Goal: Transaction & Acquisition: Purchase product/service

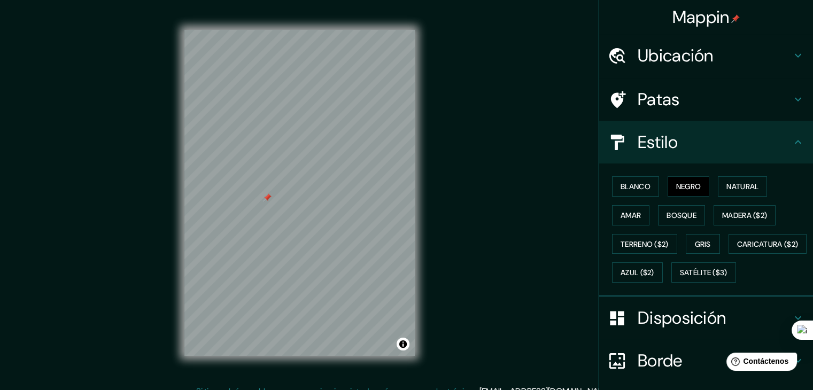
click at [263, 201] on div at bounding box center [267, 198] width 9 height 9
click at [359, 30] on div at bounding box center [299, 30] width 230 height 0
drag, startPoint x: 359, startPoint y: 232, endPoint x: 481, endPoint y: 223, distance: 122.2
click at [481, 223] on div "Mappin Ubicación [GEOGRAPHIC_DATA][PERSON_NAME], [GEOGRAPHIC_DATA], [GEOGRAPHIC…" at bounding box center [406, 201] width 813 height 403
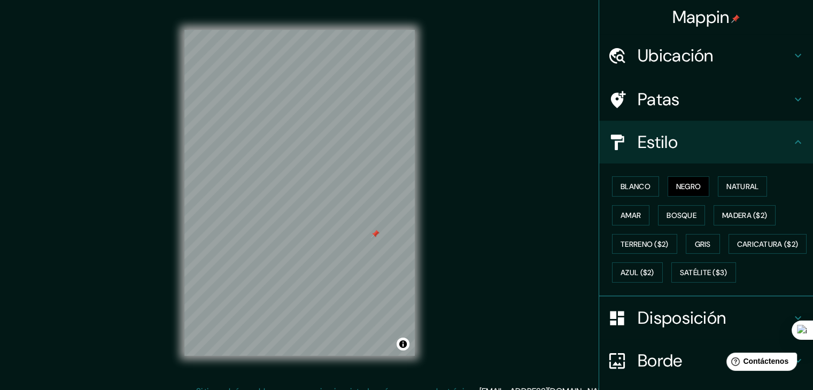
click at [615, 101] on icon at bounding box center [617, 99] width 19 height 19
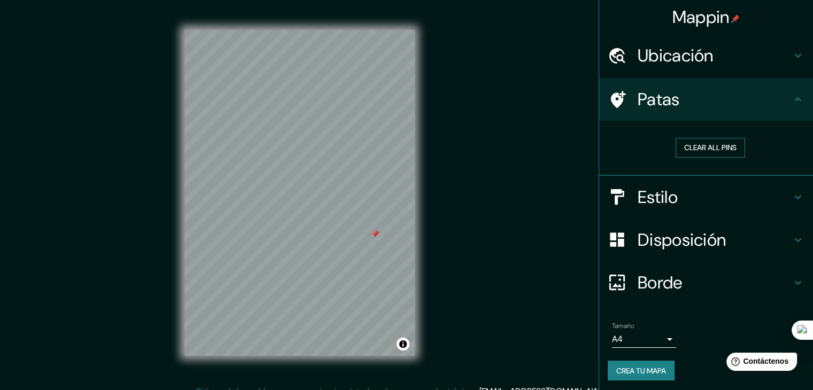
click at [729, 149] on button "Clear all pins" at bounding box center [711, 148] width 70 height 20
click at [379, 30] on div at bounding box center [299, 30] width 230 height 0
drag, startPoint x: 419, startPoint y: 222, endPoint x: 376, endPoint y: 224, distance: 42.8
click at [377, 224] on div at bounding box center [381, 221] width 9 height 9
click at [336, 30] on div at bounding box center [299, 30] width 230 height 0
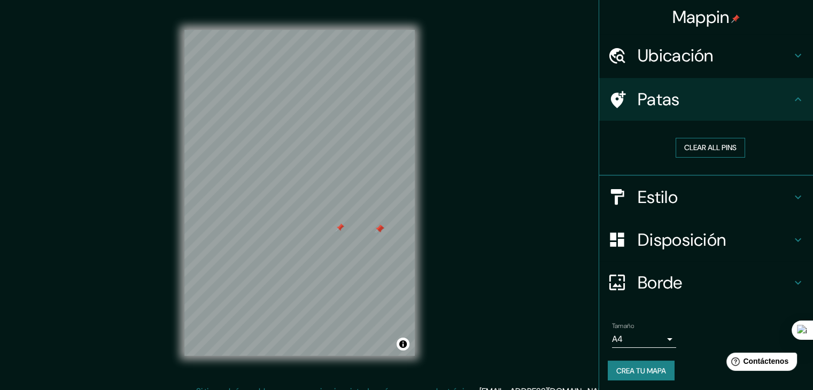
click at [729, 144] on button "Clear all pins" at bounding box center [711, 148] width 70 height 20
click at [721, 187] on h4 "Estilo" at bounding box center [715, 197] width 154 height 21
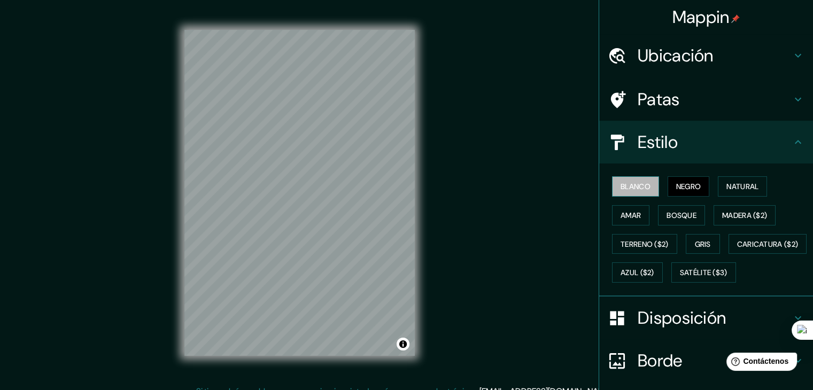
click at [630, 190] on font "Blanco" at bounding box center [636, 187] width 30 height 10
click at [668, 188] on button "Negro" at bounding box center [689, 186] width 42 height 20
click at [764, 190] on div "Blanco Negro Natural Amar Bosque Madera ($2) Terreno ($2) Gris Caricatura ($2) …" at bounding box center [710, 229] width 205 height 115
click at [760, 189] on button "Natural" at bounding box center [742, 186] width 49 height 20
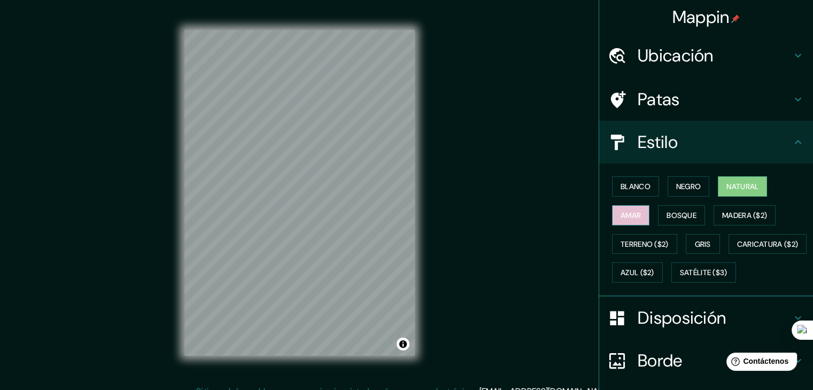
click at [621, 219] on font "Amar" at bounding box center [631, 216] width 20 height 14
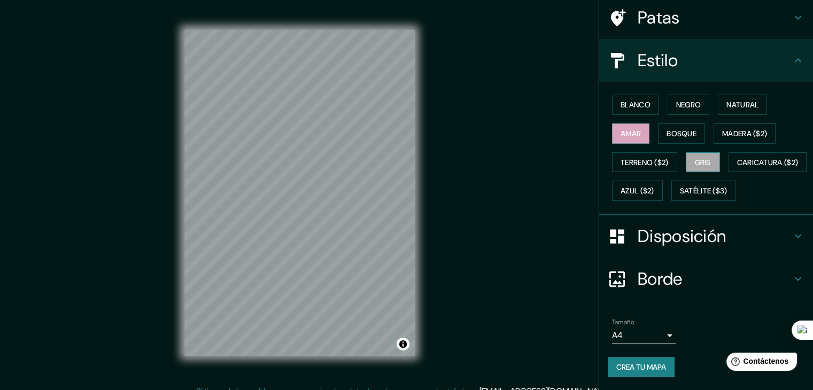
scroll to position [107, 0]
click at [691, 124] on button "Bosque" at bounding box center [681, 134] width 47 height 20
click at [697, 158] on font "Gris" at bounding box center [703, 163] width 16 height 10
click at [733, 129] on font "Madera ($2)" at bounding box center [744, 134] width 45 height 10
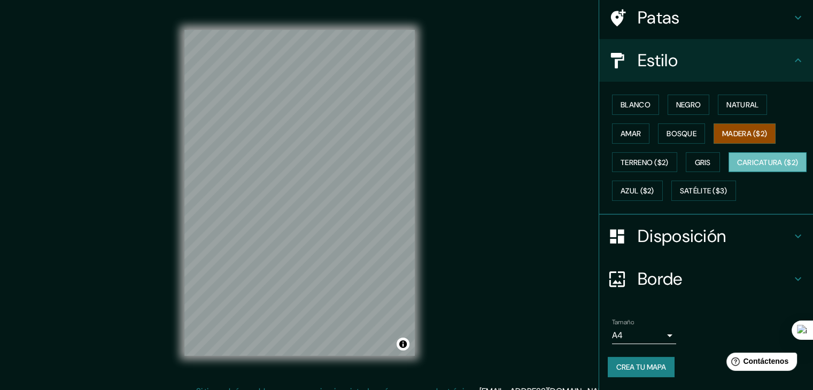
click at [737, 163] on font "Caricatura ($2)" at bounding box center [767, 163] width 61 height 10
click at [655, 187] on font "Azul ($2)" at bounding box center [638, 192] width 34 height 10
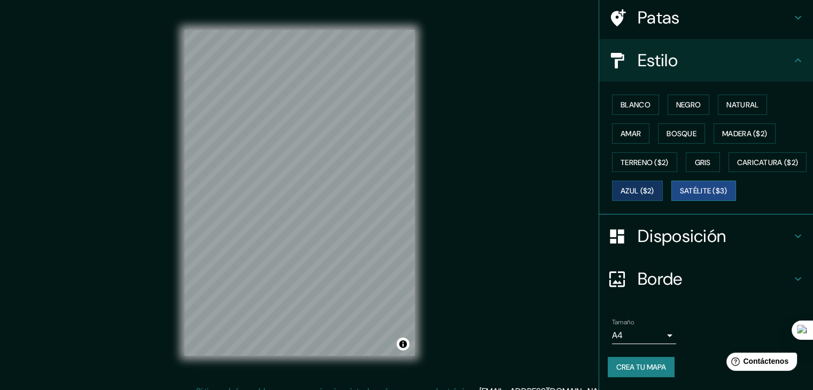
click at [680, 196] on font "Satélite ($3)" at bounding box center [704, 192] width 48 height 10
click at [733, 100] on font "Natural" at bounding box center [743, 105] width 32 height 10
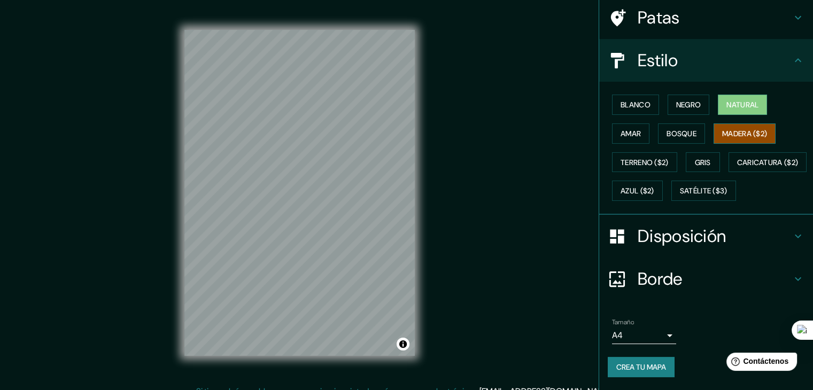
click at [724, 129] on font "Madera ($2)" at bounding box center [744, 134] width 45 height 10
click at [621, 158] on font "Terreno ($2)" at bounding box center [645, 163] width 48 height 10
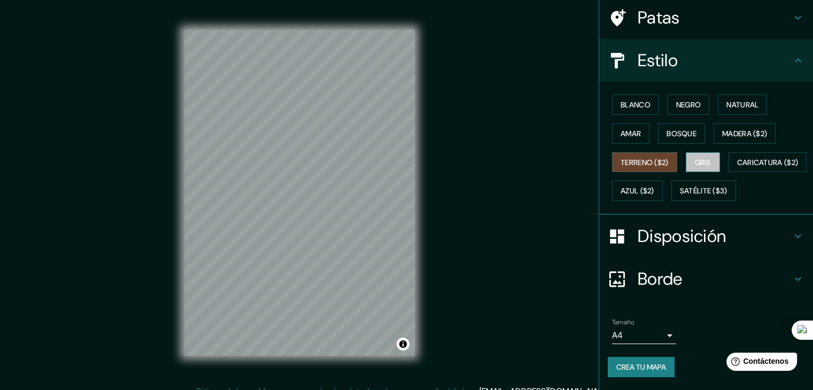
click at [695, 158] on font "Gris" at bounding box center [703, 163] width 16 height 10
click at [625, 124] on button "Amar" at bounding box center [630, 134] width 37 height 20
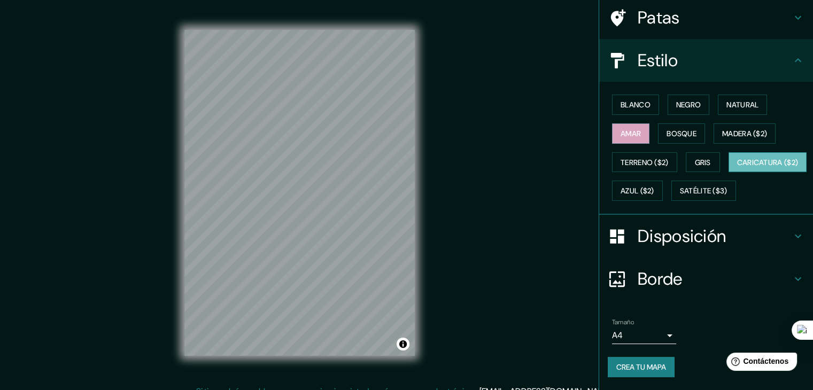
click at [737, 166] on font "Caricatura ($2)" at bounding box center [767, 163] width 61 height 10
click at [655, 184] on font "Azul ($2)" at bounding box center [638, 191] width 34 height 14
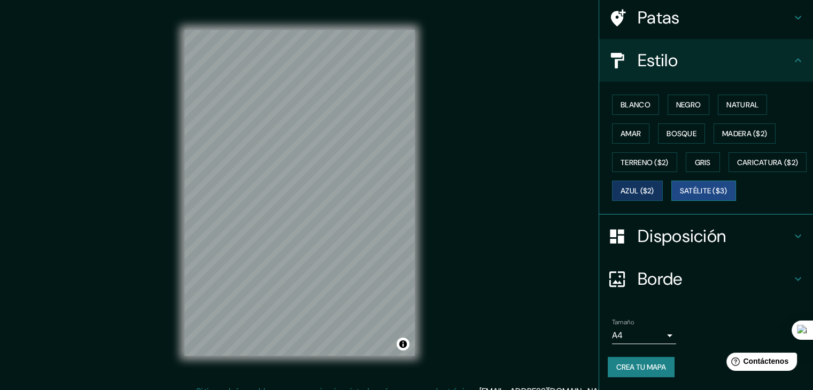
click at [680, 193] on font "Satélite ($3)" at bounding box center [704, 192] width 48 height 10
click at [727, 100] on font "Natural" at bounding box center [743, 105] width 32 height 10
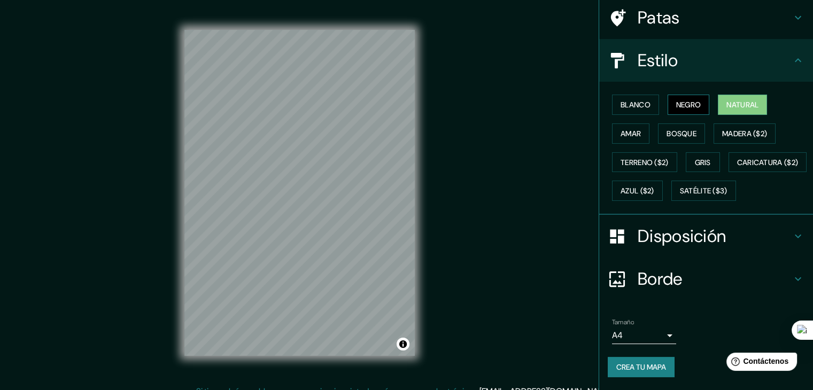
click at [682, 100] on font "Negro" at bounding box center [688, 105] width 25 height 10
click at [285, 236] on div at bounding box center [289, 232] width 9 height 9
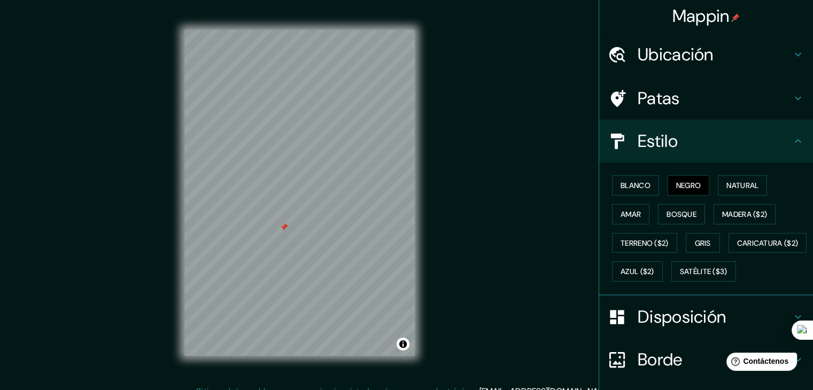
scroll to position [0, 0]
click at [687, 109] on h4 "Patas" at bounding box center [715, 99] width 154 height 21
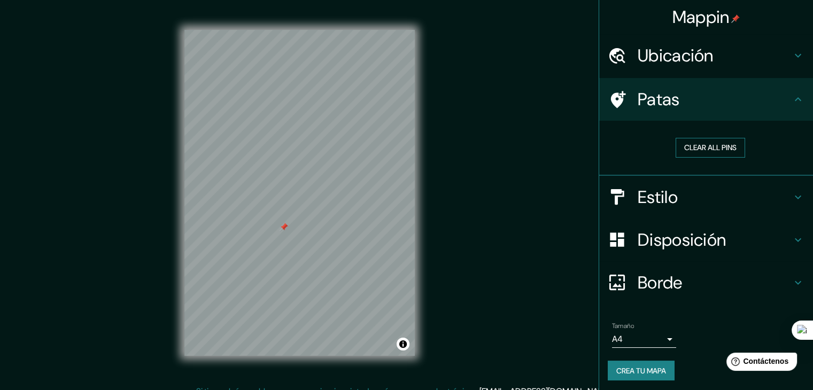
click at [697, 144] on button "Clear all pins" at bounding box center [711, 148] width 70 height 20
click at [714, 195] on h4 "Estilo" at bounding box center [715, 197] width 154 height 21
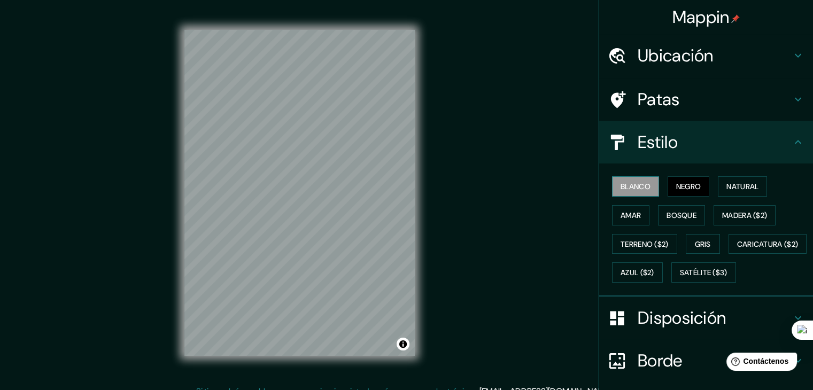
click at [631, 193] on font "Blanco" at bounding box center [636, 187] width 30 height 14
click at [676, 190] on font "Negro" at bounding box center [688, 187] width 25 height 10
click at [734, 187] on font "Natural" at bounding box center [743, 187] width 32 height 10
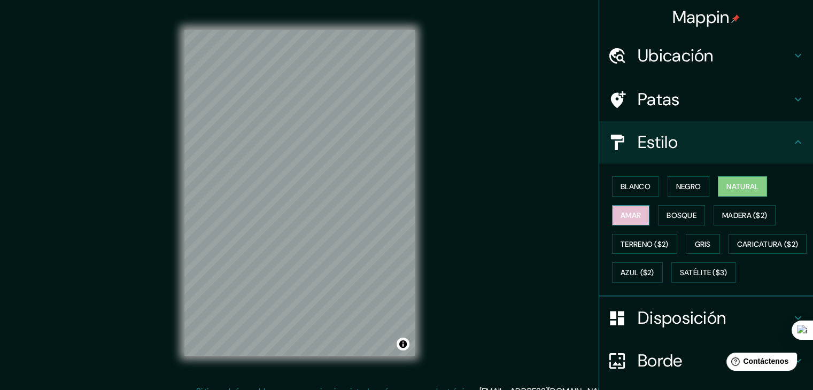
click at [635, 217] on button "Amar" at bounding box center [630, 215] width 37 height 20
click at [670, 216] on font "Bosque" at bounding box center [682, 216] width 30 height 10
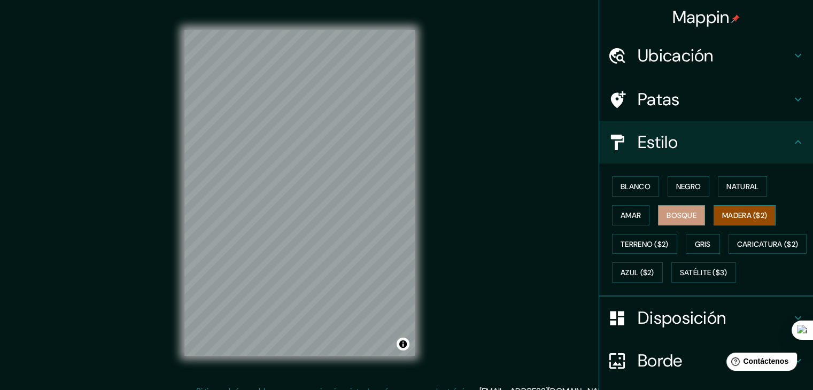
click at [728, 212] on font "Madera ($2)" at bounding box center [744, 216] width 45 height 10
click at [635, 247] on font "Terreno ($2)" at bounding box center [645, 245] width 48 height 10
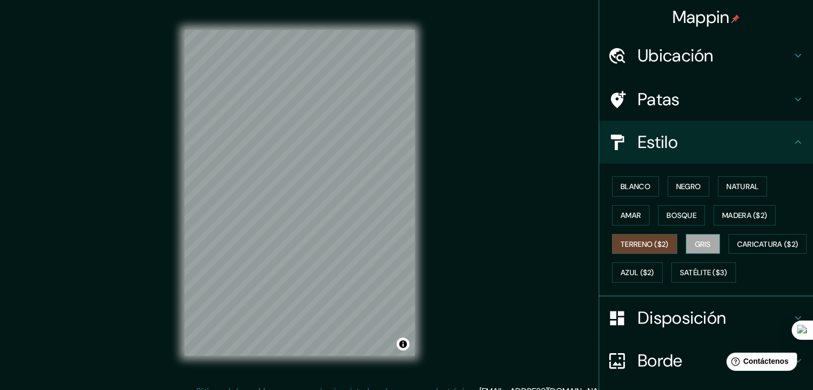
click at [703, 242] on font "Gris" at bounding box center [703, 245] width 16 height 10
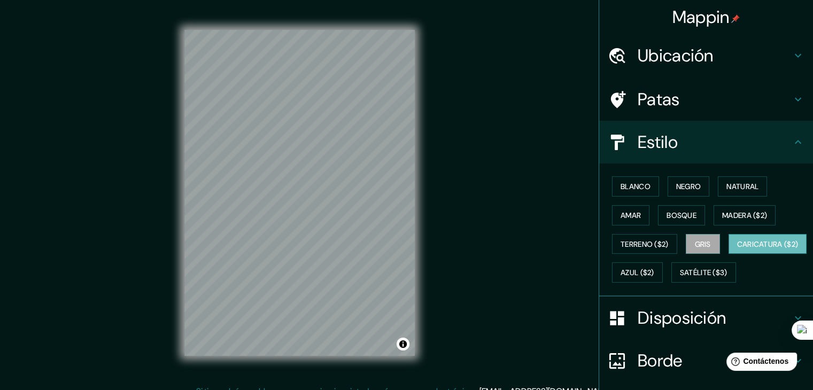
click at [737, 251] on font "Caricatura ($2)" at bounding box center [767, 244] width 61 height 14
click at [680, 280] on font "Satélite ($3)" at bounding box center [704, 273] width 48 height 14
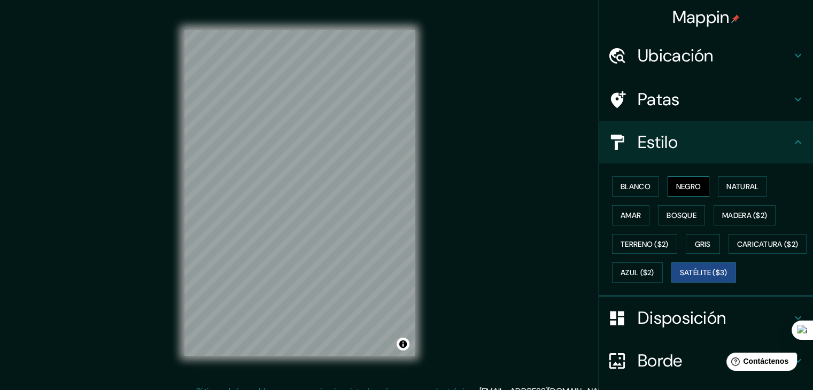
click at [688, 190] on font "Negro" at bounding box center [688, 187] width 25 height 10
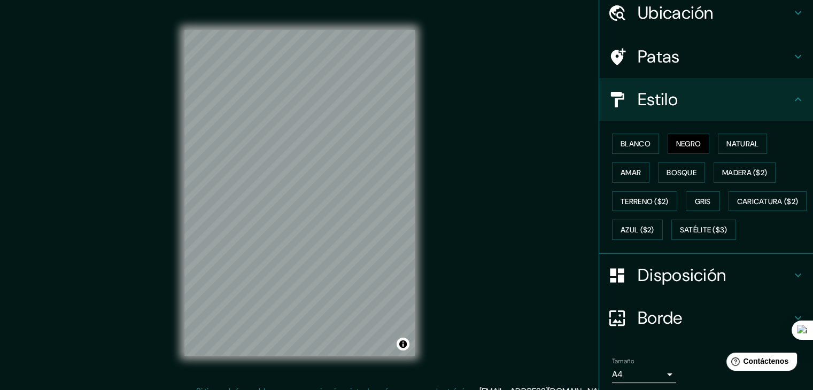
scroll to position [108, 0]
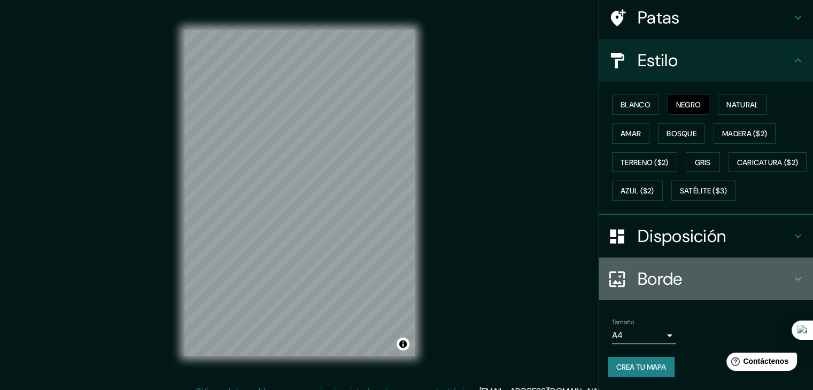
click at [691, 282] on h4 "Borde" at bounding box center [715, 278] width 154 height 21
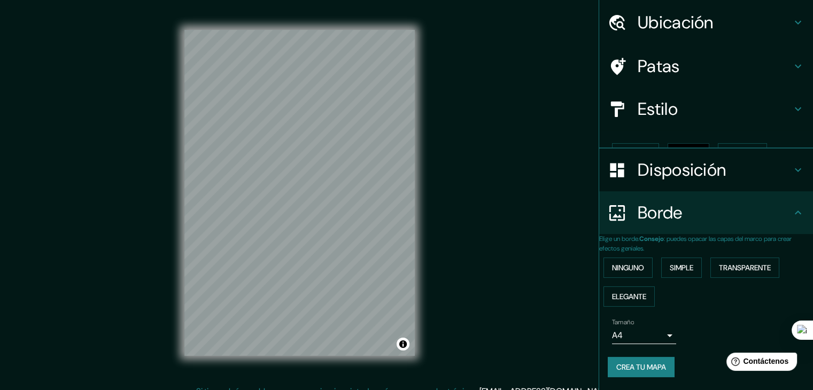
scroll to position [24, 0]
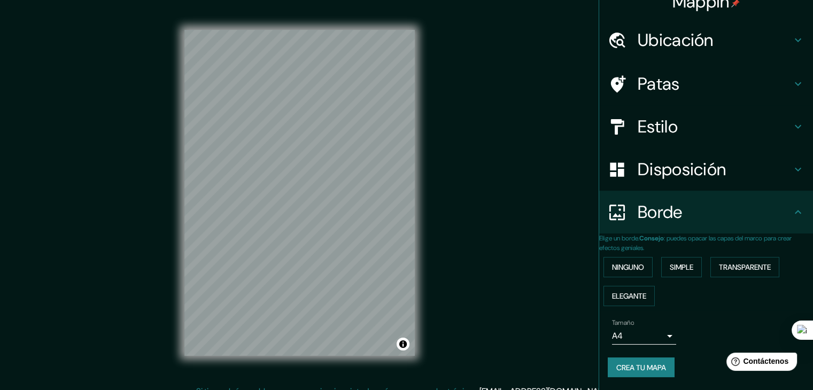
click at [704, 167] on font "Disposición" at bounding box center [682, 169] width 88 height 22
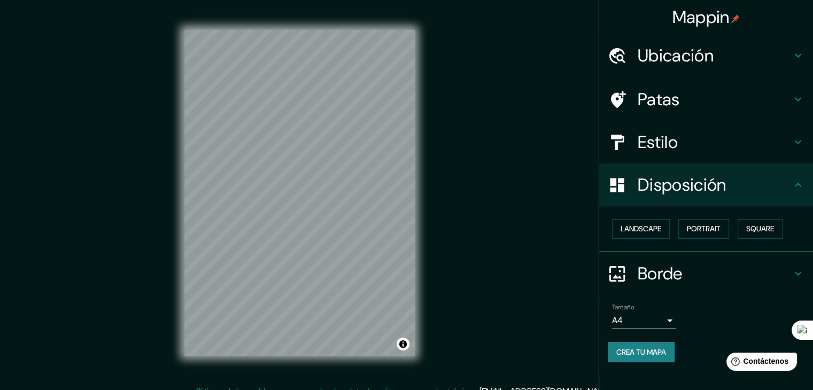
scroll to position [0, 0]
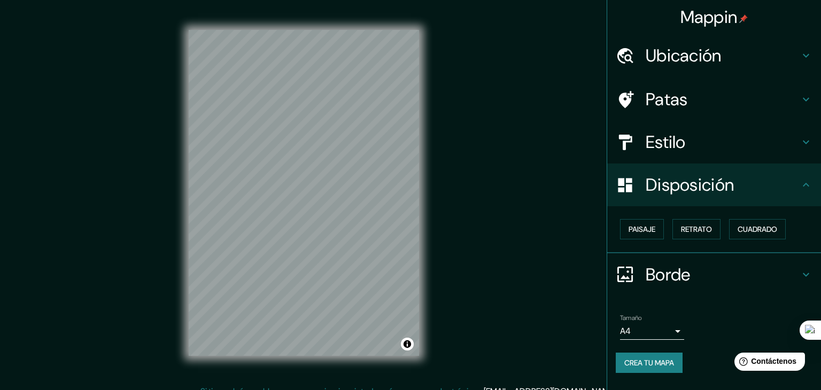
click at [671, 328] on body "Mappin Ubicación [GEOGRAPHIC_DATA][PERSON_NAME], [GEOGRAPHIC_DATA], [GEOGRAPHIC…" at bounding box center [410, 195] width 821 height 390
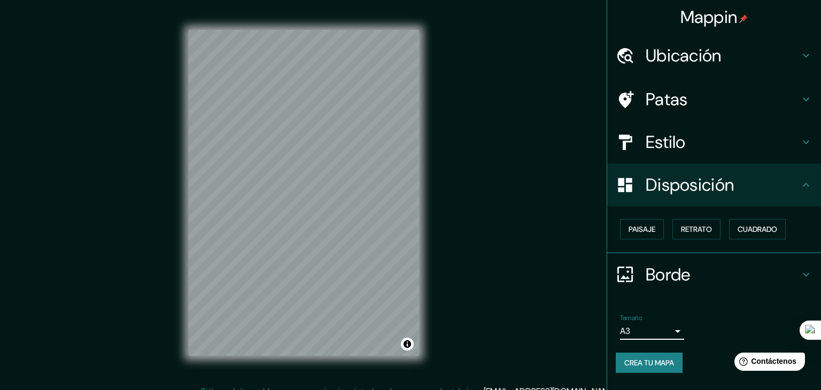
click at [668, 325] on body "Mappin Ubicación [GEOGRAPHIC_DATA][PERSON_NAME], [GEOGRAPHIC_DATA], [GEOGRAPHIC…" at bounding box center [410, 195] width 821 height 390
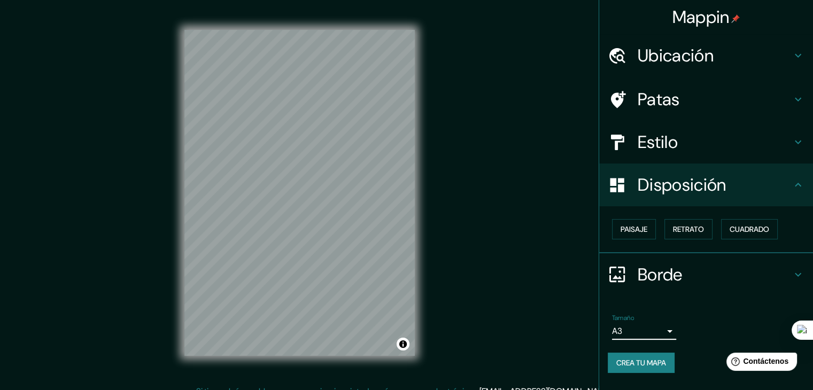
click at [666, 363] on font "Crea tu mapa" at bounding box center [642, 363] width 50 height 10
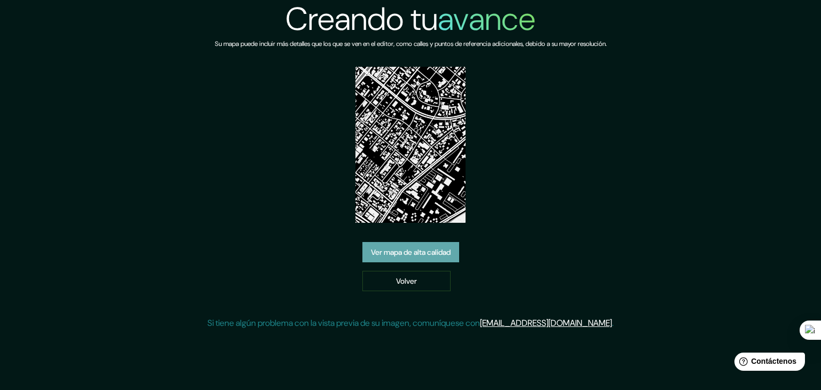
click at [411, 256] on font "Ver mapa de alta calidad" at bounding box center [411, 253] width 80 height 10
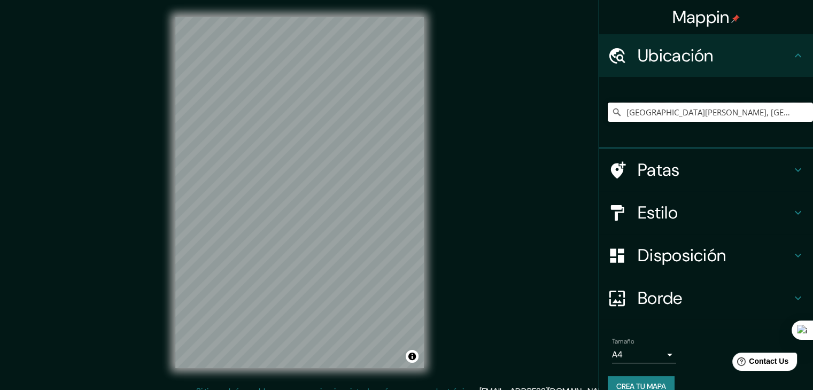
click at [747, 110] on input "[GEOGRAPHIC_DATA][PERSON_NAME], [GEOGRAPHIC_DATA], [GEOGRAPHIC_DATA]" at bounding box center [710, 112] width 205 height 19
drag, startPoint x: 759, startPoint y: 111, endPoint x: 612, endPoint y: 115, distance: 147.6
click at [611, 113] on div "San Miguel, Provincia de Lima, Perú" at bounding box center [710, 112] width 205 height 19
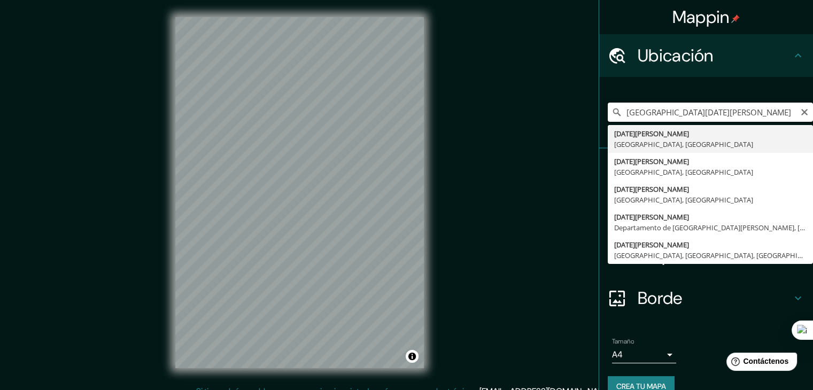
type input "San Miguel, Provincia de Lima, Perú"
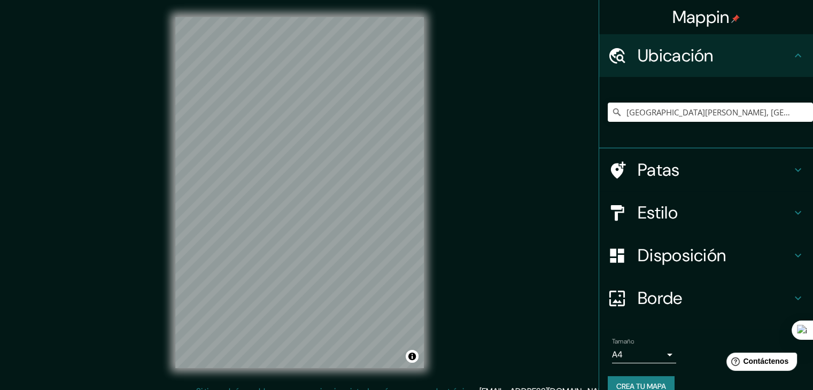
click at [726, 209] on h4 "Estilo" at bounding box center [715, 212] width 154 height 21
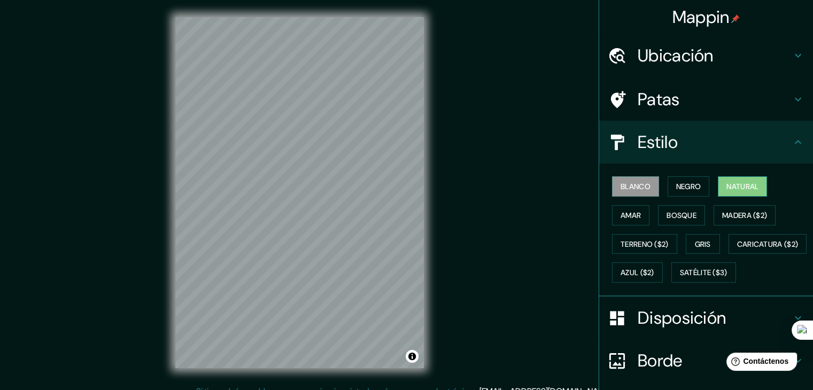
click at [727, 189] on font "Natural" at bounding box center [743, 187] width 32 height 10
click at [689, 185] on font "Negro" at bounding box center [688, 187] width 25 height 10
